Goal: Task Accomplishment & Management: Complete application form

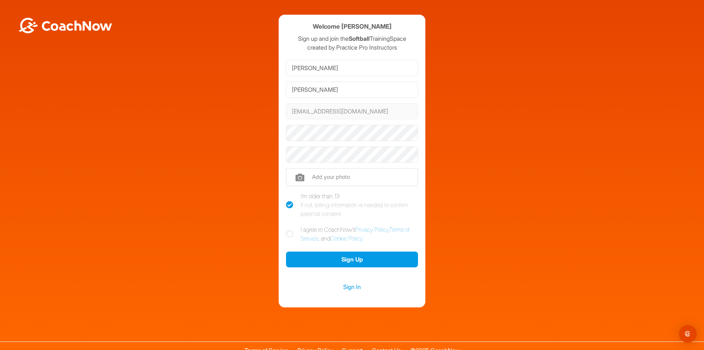
click at [287, 205] on icon at bounding box center [289, 204] width 7 height 7
click at [287, 196] on input "I'm older than 13 If not, billing information is needed to confirm parental con…" at bounding box center [288, 193] width 5 height 5
checkbox input "false"
drag, startPoint x: 353, startPoint y: 142, endPoint x: 241, endPoint y: 163, distance: 113.8
click at [241, 163] on div "Welcome [PERSON_NAME] Sign up and join the Softball TrainingSpace created by Pr…" at bounding box center [352, 161] width 697 height 292
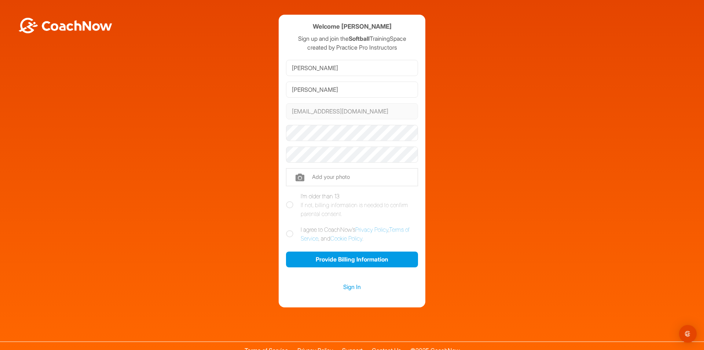
click at [258, 194] on div "Welcome [PERSON_NAME] Sign up and join the Softball TrainingSpace created by Pr…" at bounding box center [352, 161] width 697 height 292
drag, startPoint x: 286, startPoint y: 233, endPoint x: 312, endPoint y: 255, distance: 33.8
click at [287, 234] on icon at bounding box center [289, 233] width 7 height 7
click at [287, 230] on input "I agree to CoachNow's Privacy Policy , Terms of Service , and Cookie Policy ." at bounding box center [288, 227] width 5 height 5
checkbox input "true"
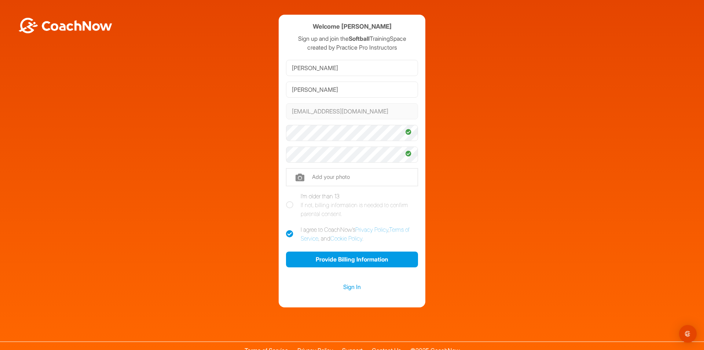
click at [286, 204] on icon at bounding box center [289, 204] width 7 height 7
click at [286, 196] on input "I'm older than 13 If not, billing information is needed to confirm parental con…" at bounding box center [288, 193] width 5 height 5
checkbox input "true"
click at [336, 263] on button "Sign Up" at bounding box center [352, 259] width 132 height 16
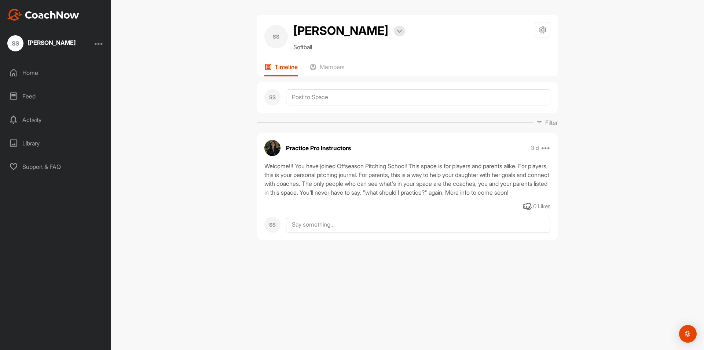
click at [31, 72] on div "Home" at bounding box center [55, 72] width 103 height 18
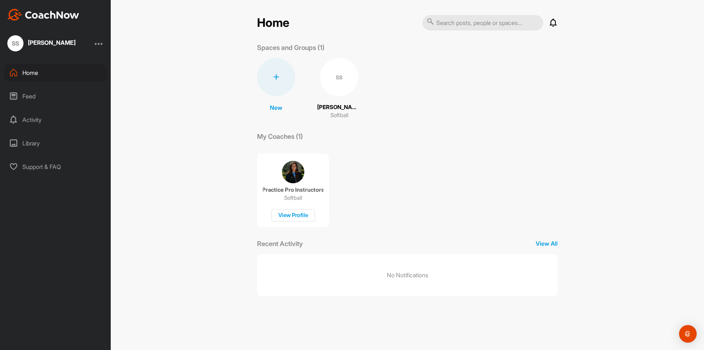
click at [29, 118] on div "Activity" at bounding box center [55, 119] width 103 height 18
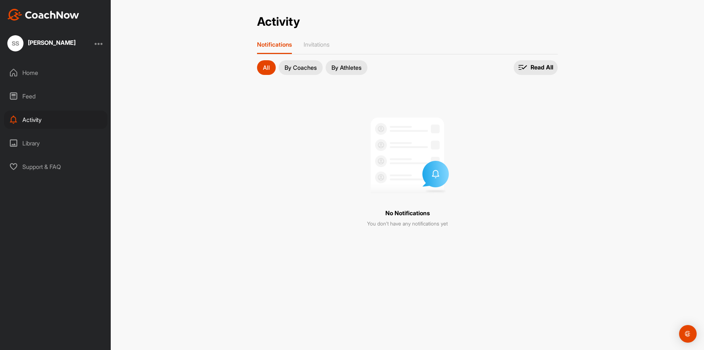
click at [349, 68] on p "By Athletes" at bounding box center [347, 68] width 30 height 6
